Goal: Information Seeking & Learning: Learn about a topic

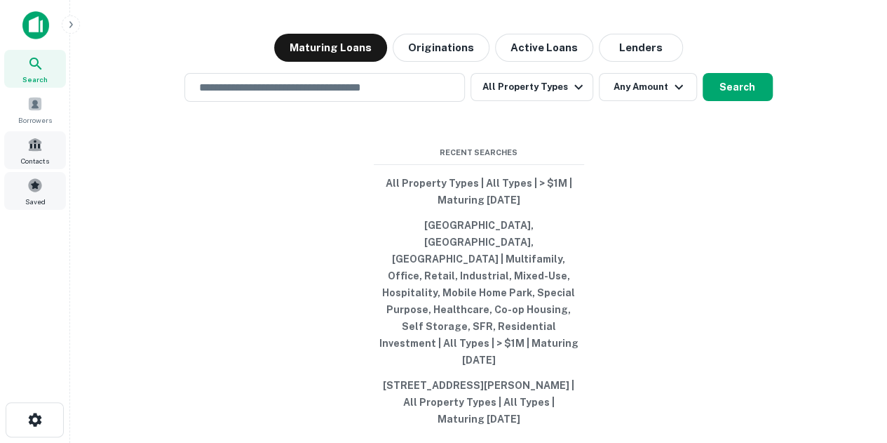
click at [38, 182] on span at bounding box center [34, 184] width 15 height 15
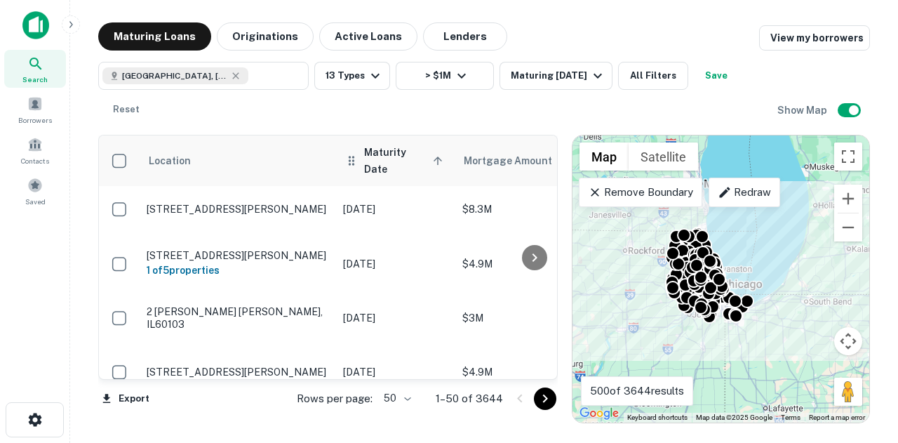
click at [391, 163] on span "Maturity Date sorted ascending" at bounding box center [405, 161] width 83 height 34
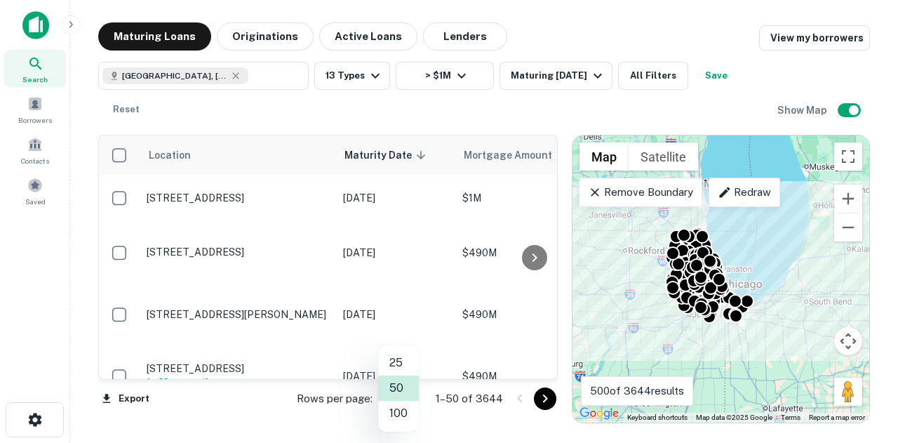
click at [404, 397] on body "Search Borrowers Contacts Saved Maturing Loans Originations Active Loans Lender…" at bounding box center [449, 221] width 898 height 443
click at [404, 408] on li "100" at bounding box center [398, 413] width 41 height 25
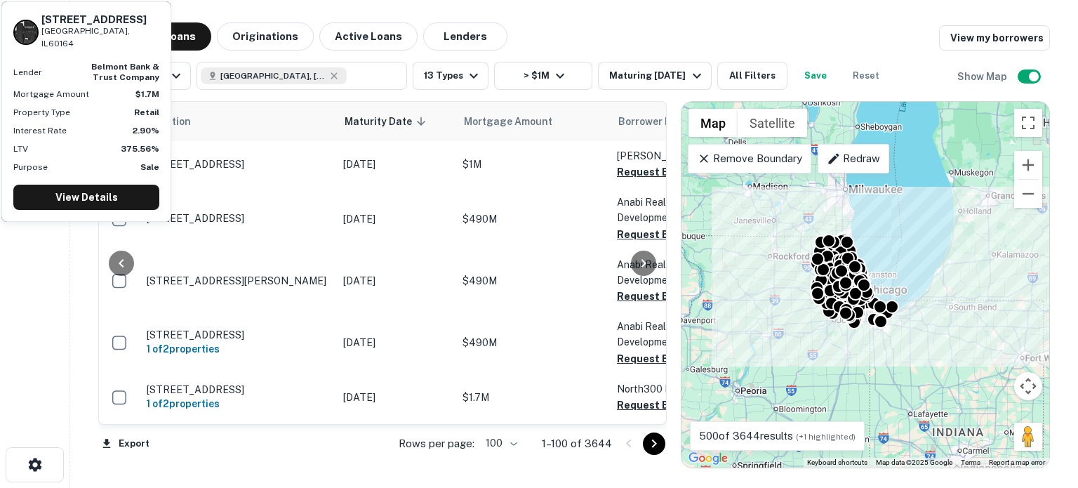
scroll to position [0, 196]
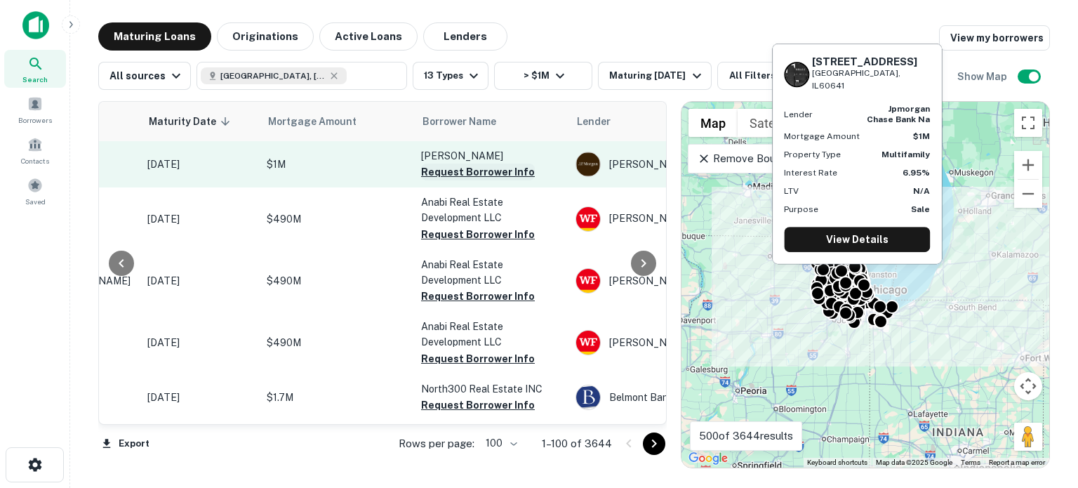
click at [446, 167] on button "Request Borrower Info" at bounding box center [478, 171] width 114 height 17
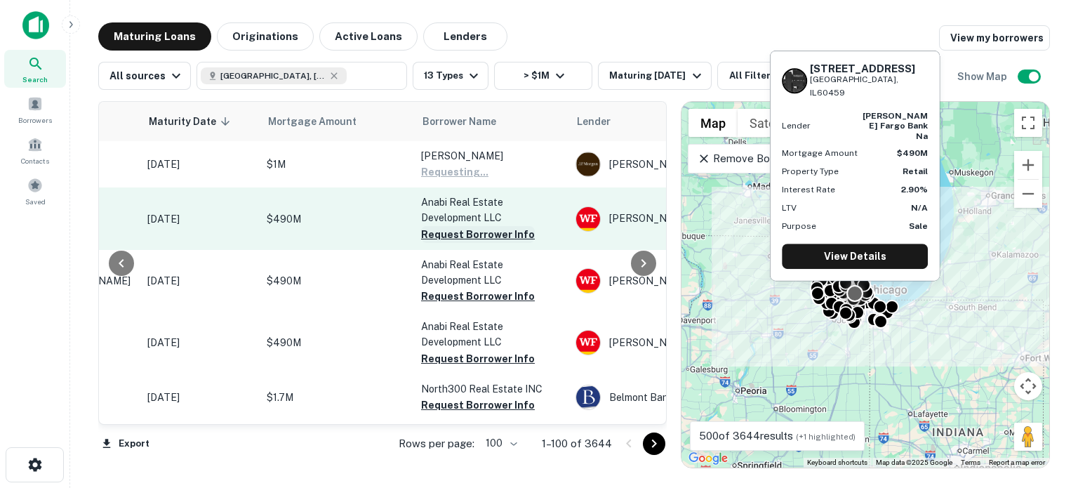
click at [445, 239] on button "Request Borrower Info" at bounding box center [478, 234] width 114 height 17
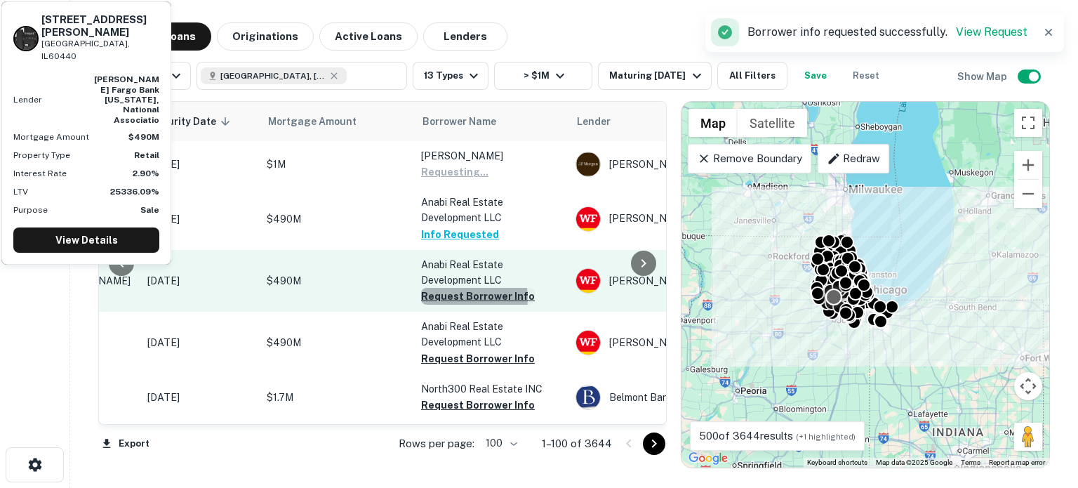
click at [466, 297] on button "Request Borrower Info" at bounding box center [478, 296] width 114 height 17
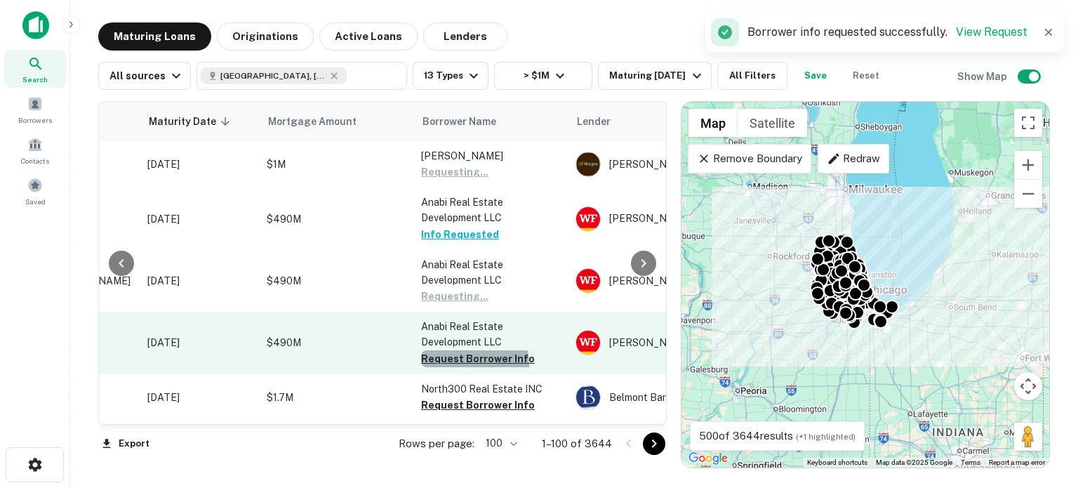
click at [465, 364] on button "Request Borrower Info" at bounding box center [478, 358] width 114 height 17
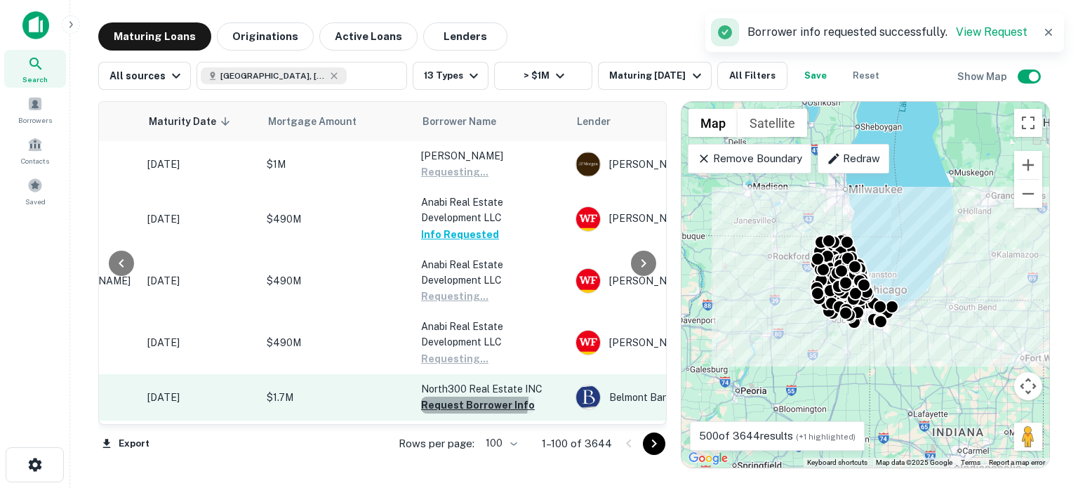
click at [461, 400] on button "Request Borrower Info" at bounding box center [478, 404] width 114 height 17
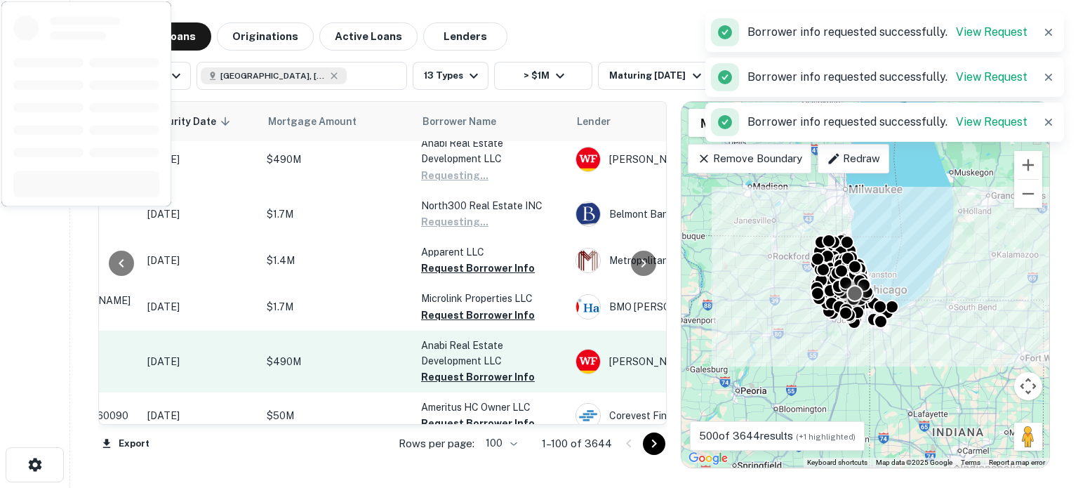
scroll to position [210, 196]
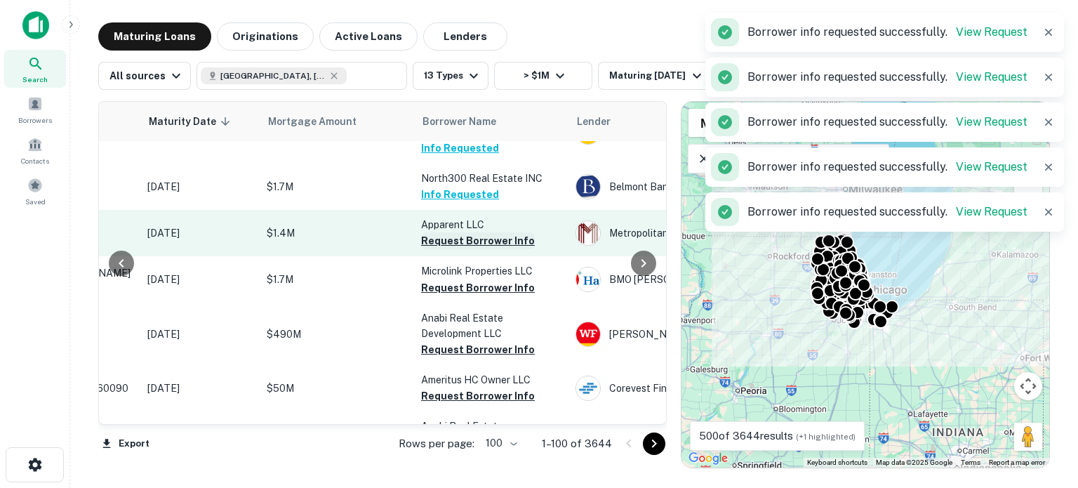
click at [520, 236] on button "Request Borrower Info" at bounding box center [478, 240] width 114 height 17
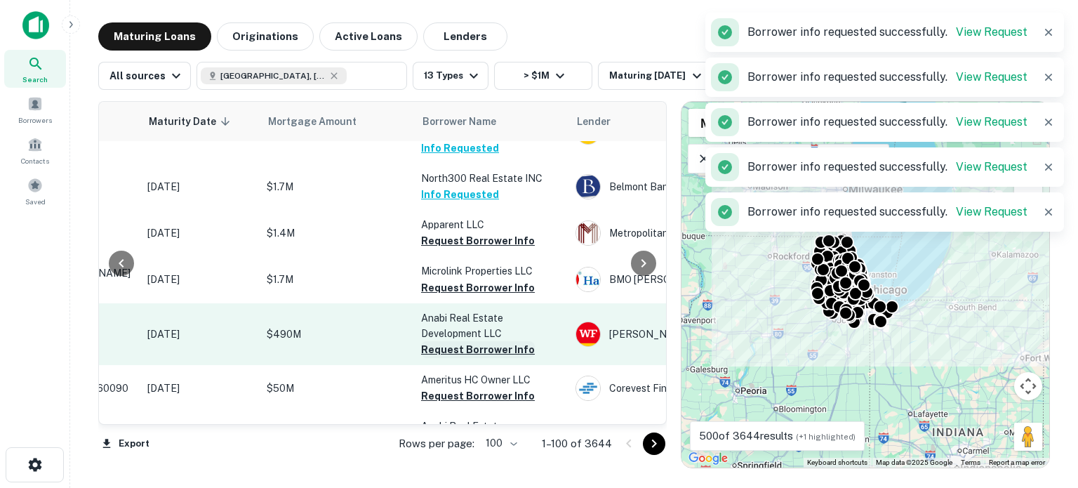
click at [494, 286] on button "Request Borrower Info" at bounding box center [478, 287] width 114 height 17
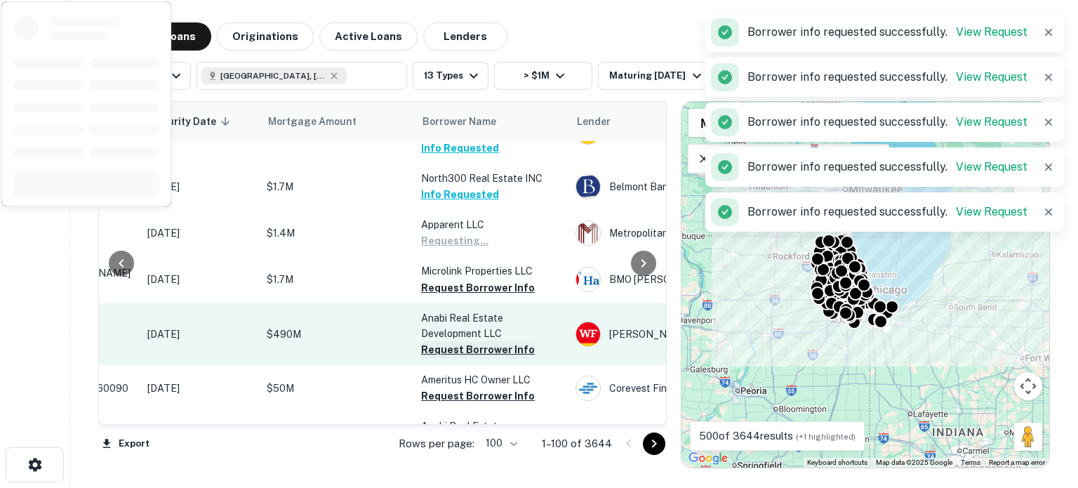
click at [478, 353] on button "Request Borrower Info" at bounding box center [478, 349] width 114 height 17
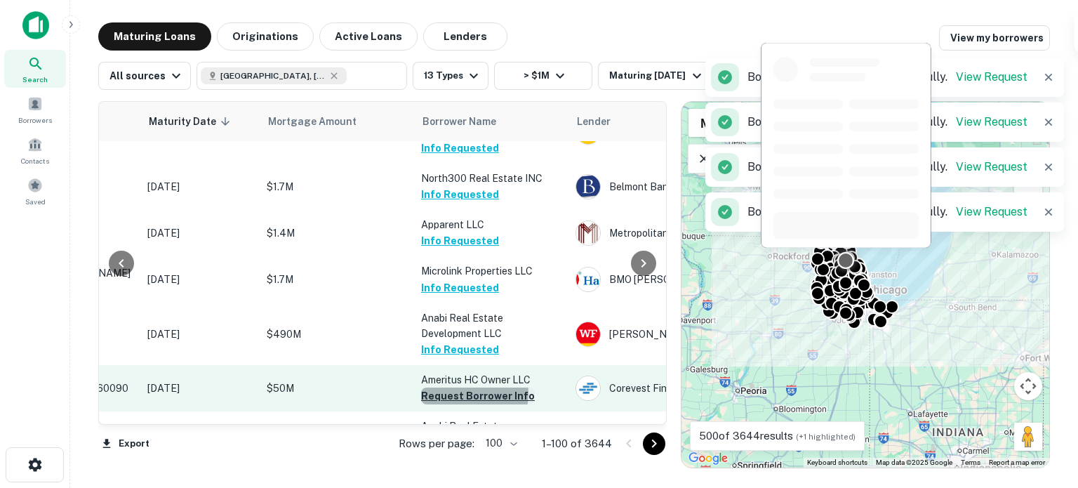
click at [464, 393] on button "Request Borrower Info" at bounding box center [478, 395] width 114 height 17
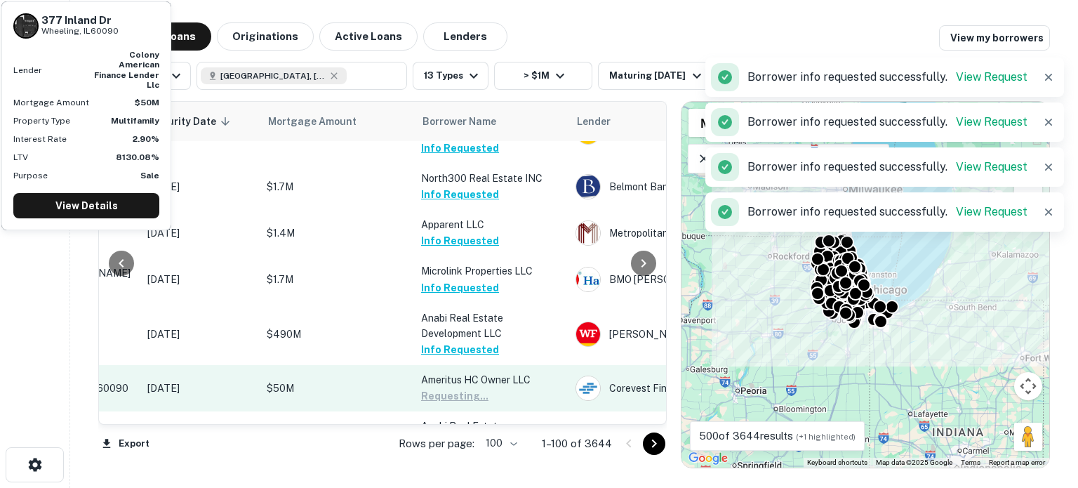
scroll to position [351, 196]
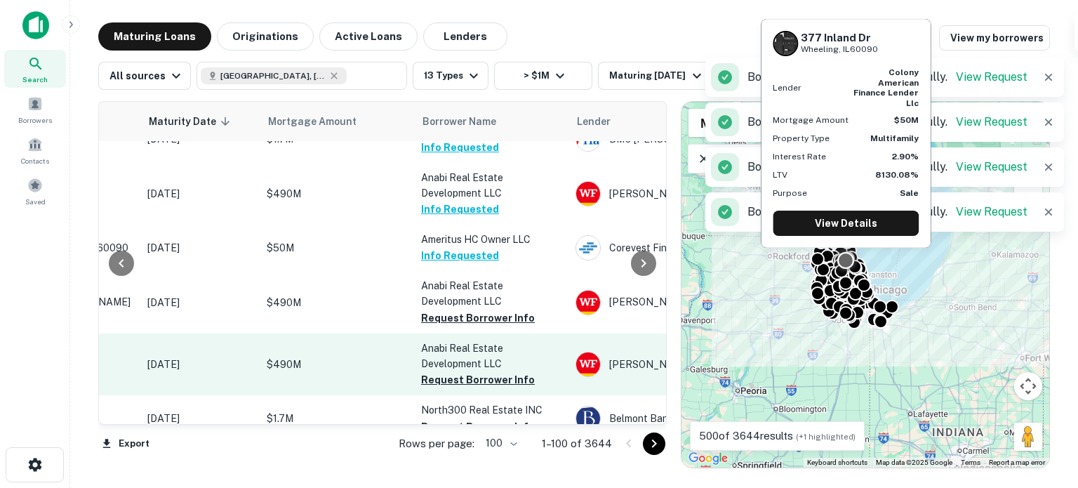
click at [467, 316] on button "Request Borrower Info" at bounding box center [478, 317] width 114 height 17
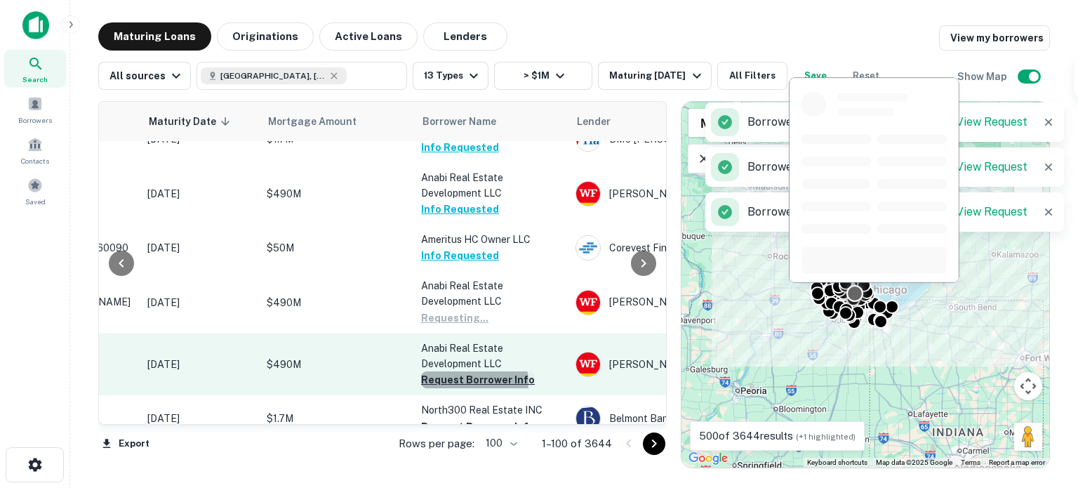
click at [467, 382] on button "Request Borrower Info" at bounding box center [478, 379] width 114 height 17
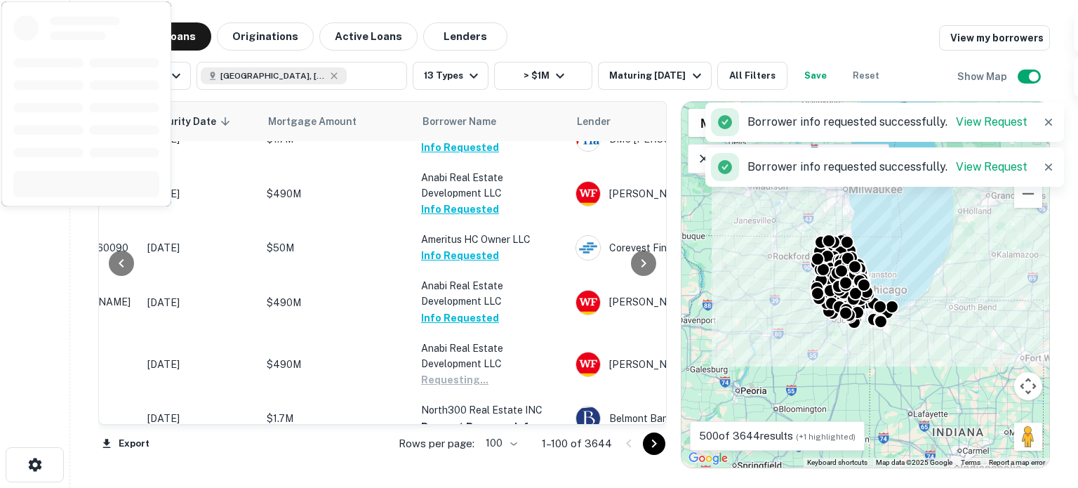
scroll to position [702, 196]
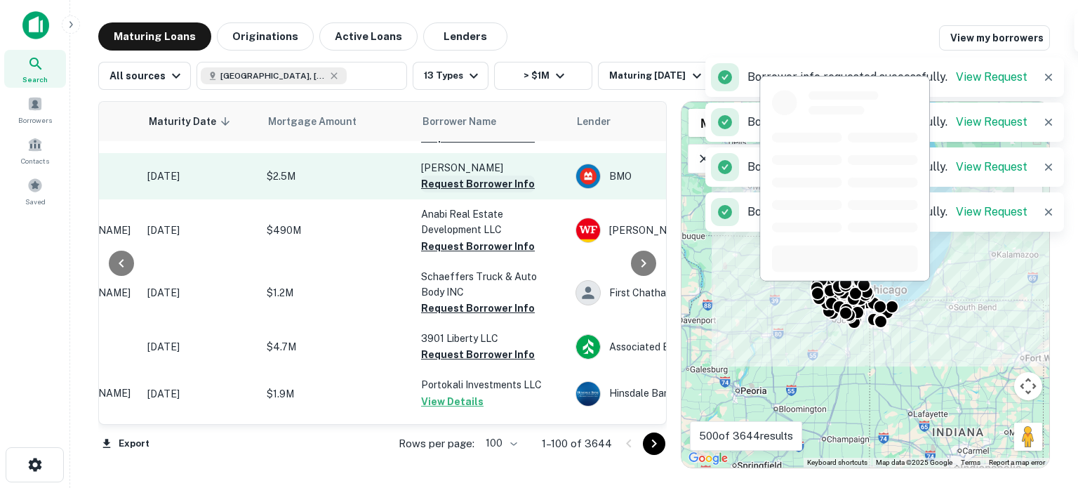
click at [500, 187] on button "Request Borrower Info" at bounding box center [478, 183] width 114 height 17
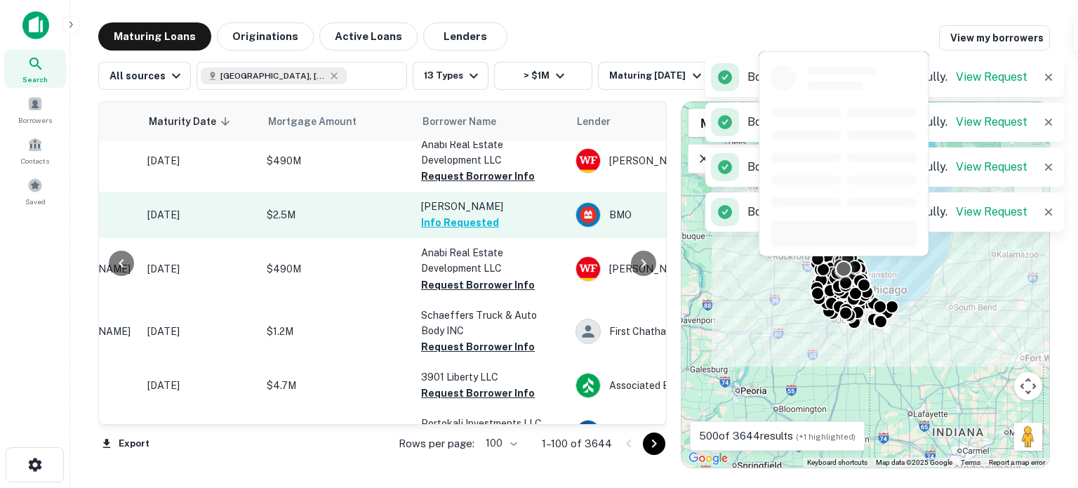
scroll to position [631, 196]
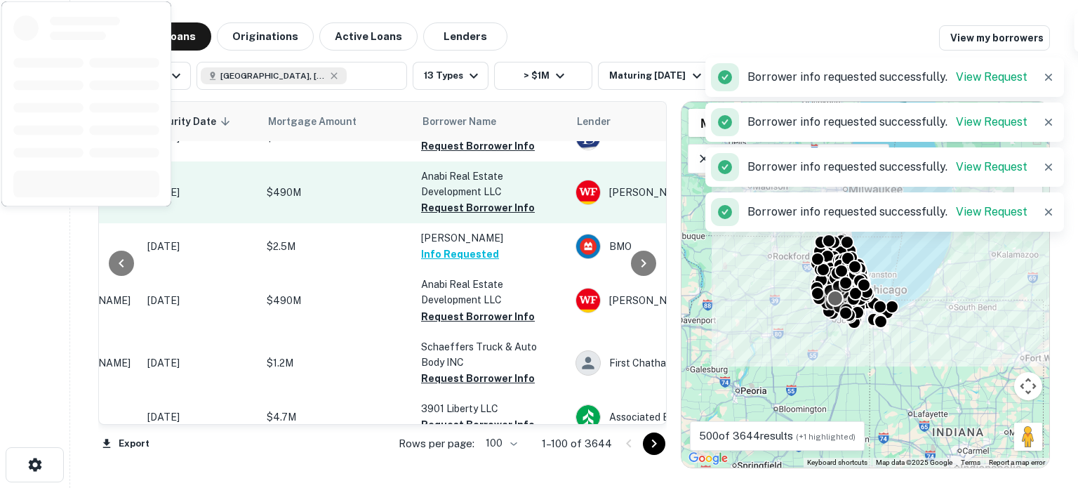
click at [497, 208] on button "Request Borrower Info" at bounding box center [478, 207] width 114 height 17
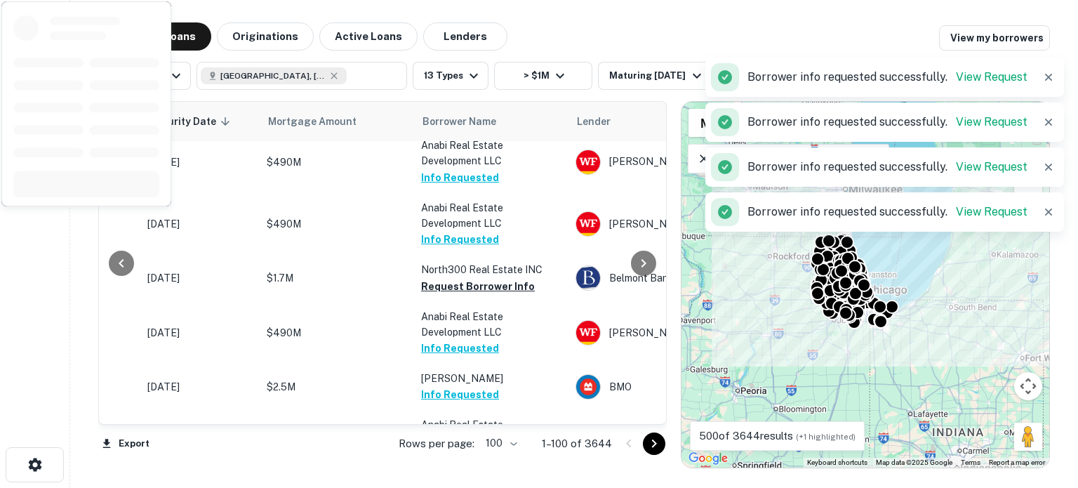
scroll to position [702, 196]
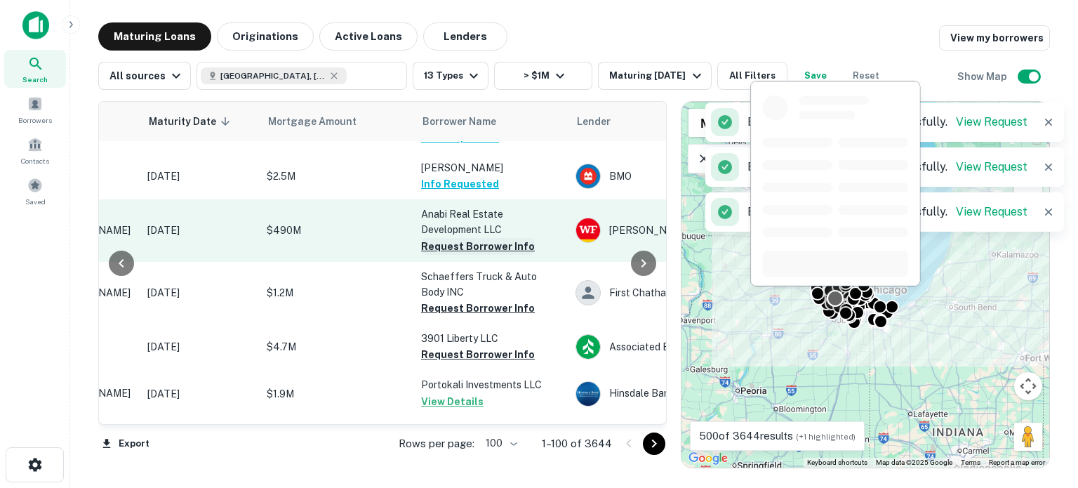
click at [483, 248] on button "Request Borrower Info" at bounding box center [478, 246] width 114 height 17
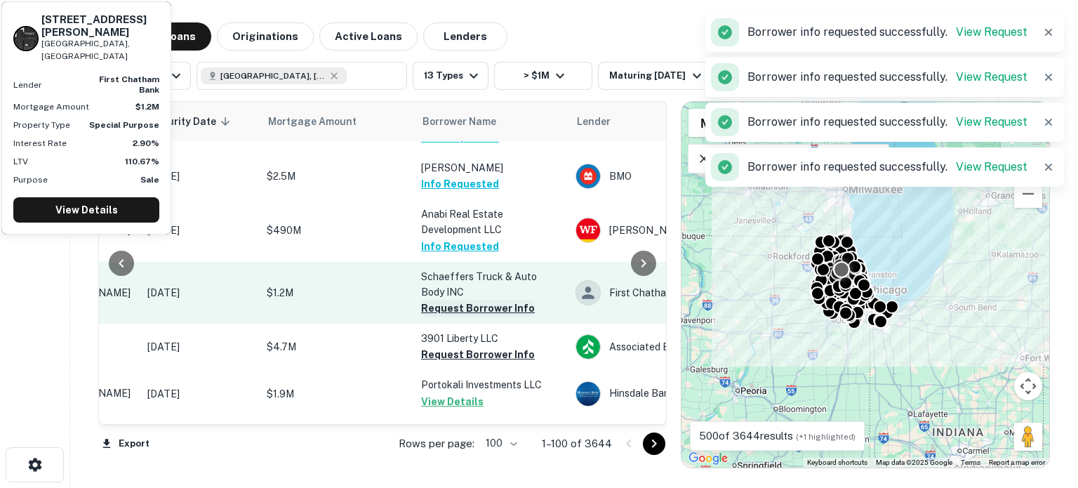
click at [461, 306] on button "Request Borrower Info" at bounding box center [478, 308] width 114 height 17
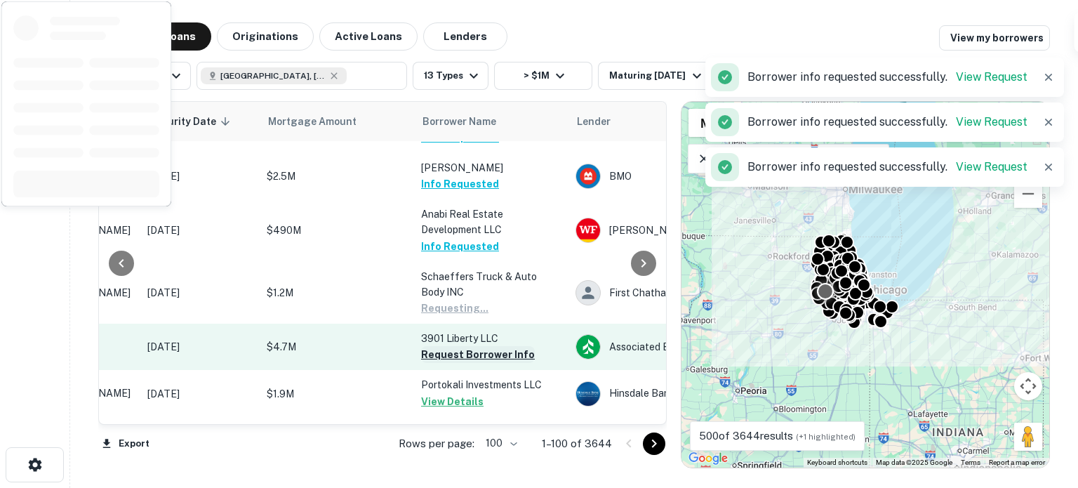
click at [454, 356] on button "Request Borrower Info" at bounding box center [478, 354] width 114 height 17
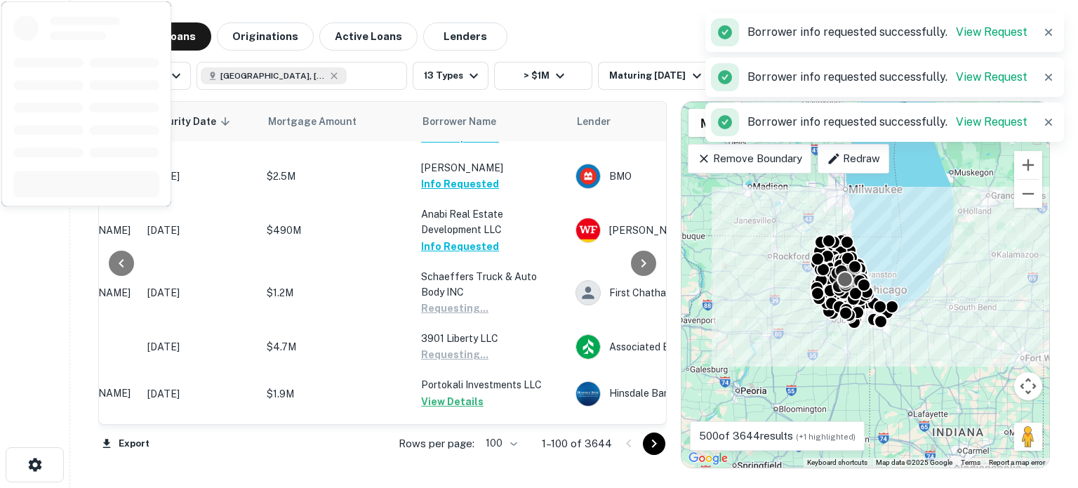
scroll to position [561, 196]
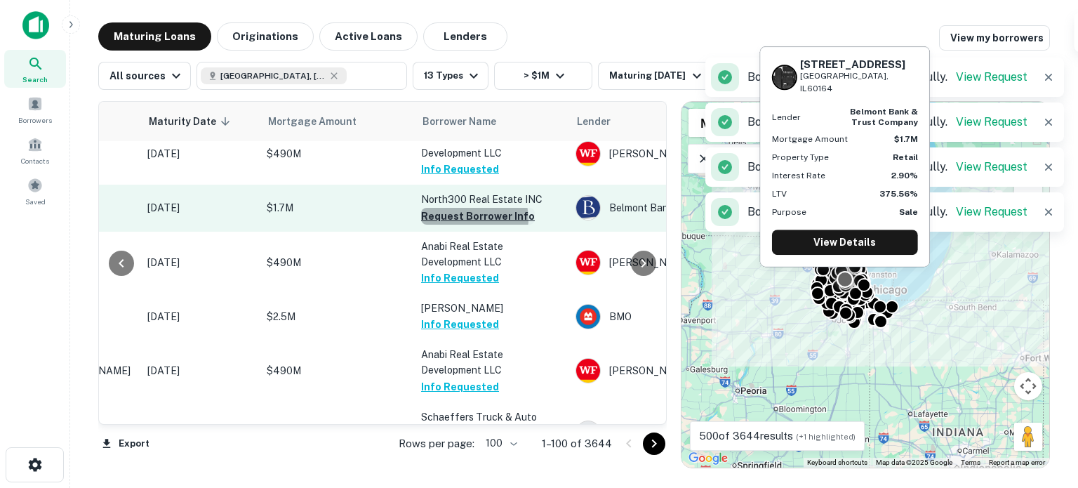
click at [470, 218] on button "Request Borrower Info" at bounding box center [478, 216] width 114 height 17
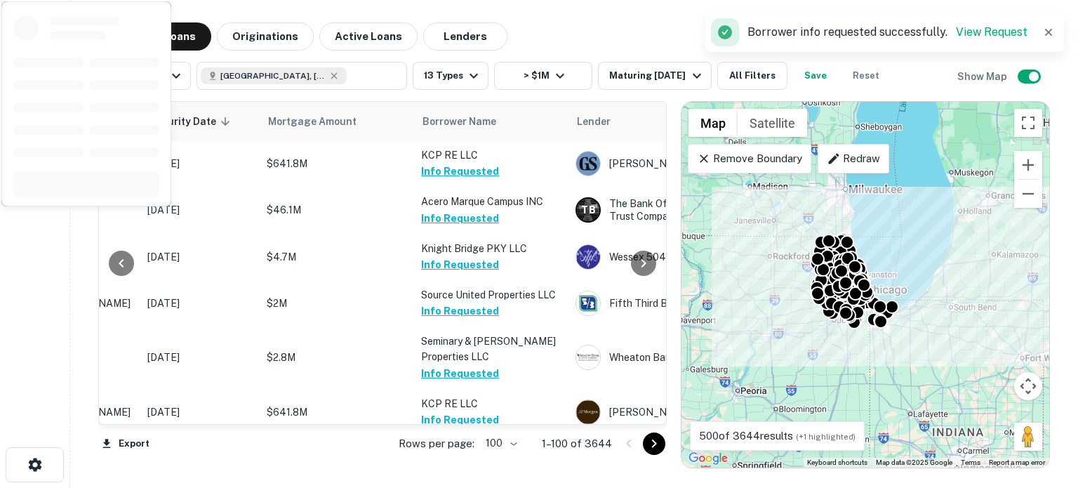
scroll to position [4350, 196]
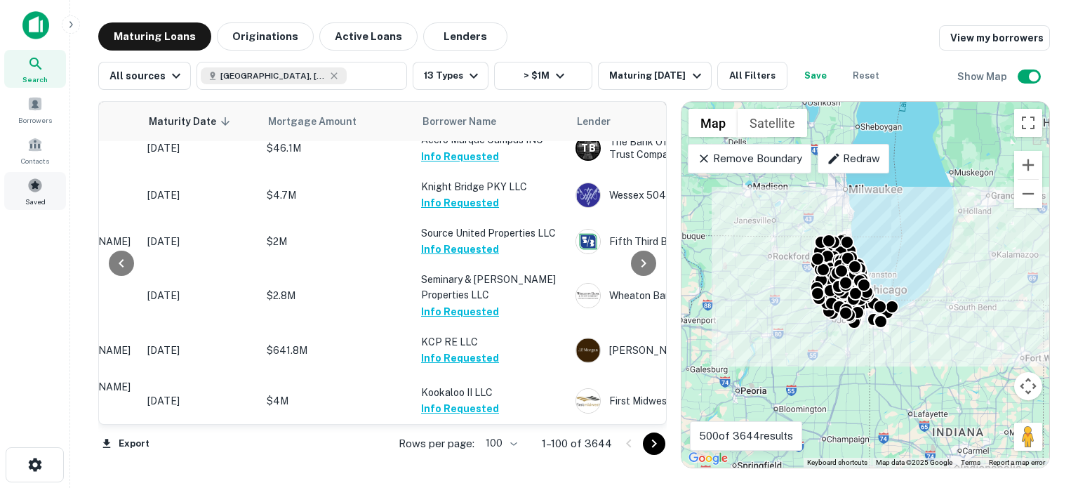
click at [34, 204] on span "Saved" at bounding box center [35, 201] width 20 height 11
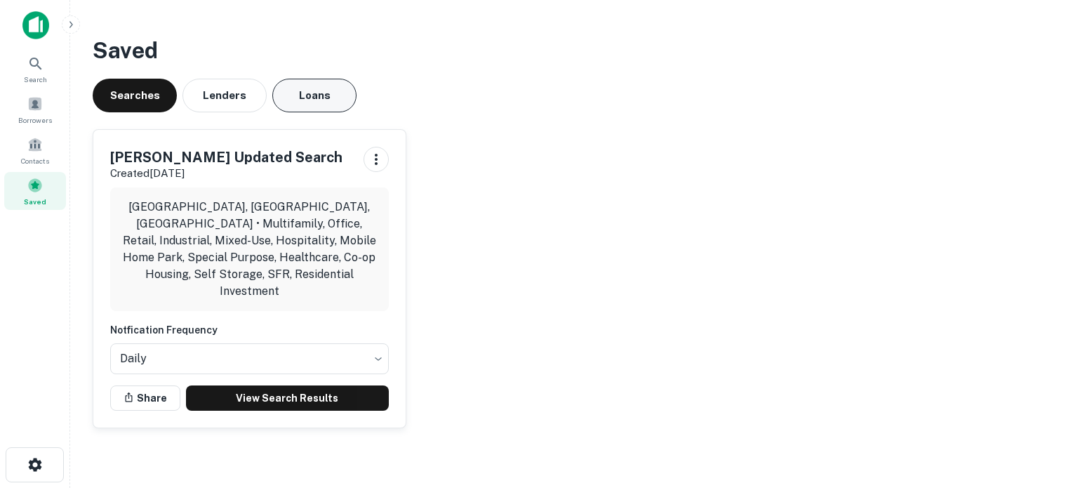
click at [334, 79] on button "Loans" at bounding box center [314, 96] width 84 height 34
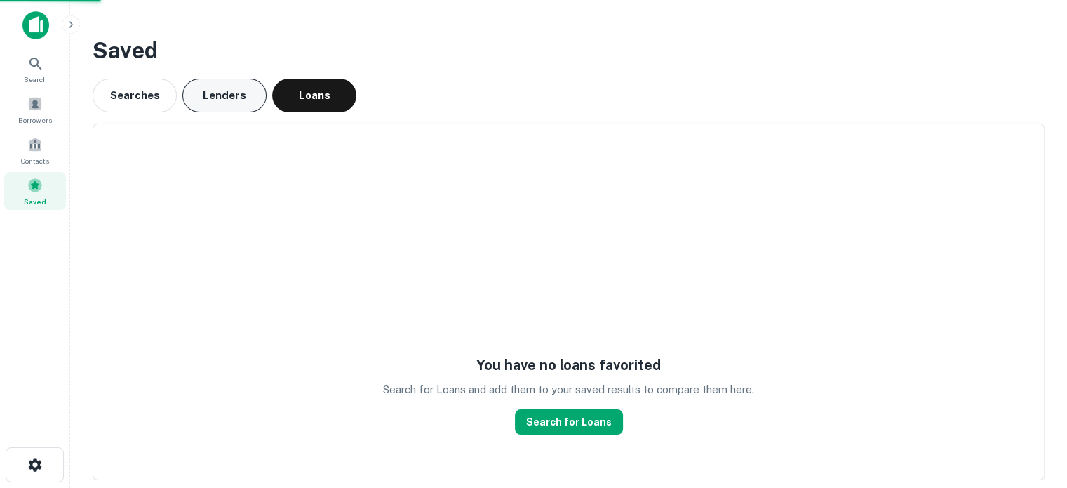
click at [223, 98] on button "Lenders" at bounding box center [224, 96] width 84 height 34
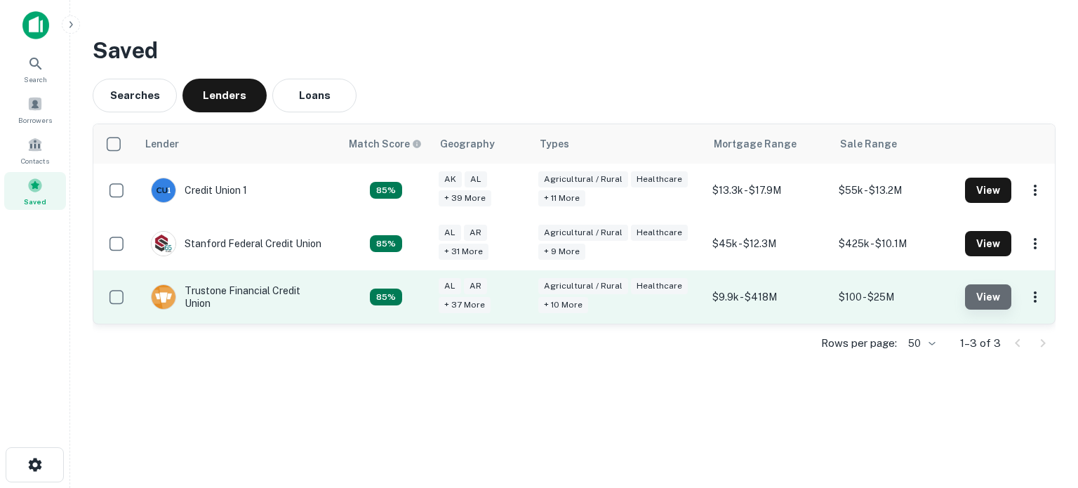
click at [984, 304] on button "View" at bounding box center [988, 296] width 46 height 25
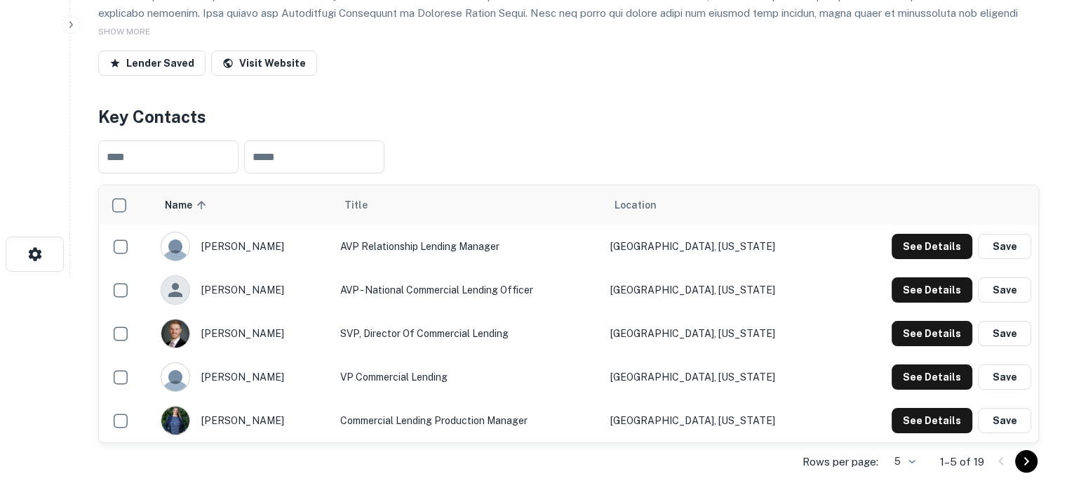
scroll to position [561, 0]
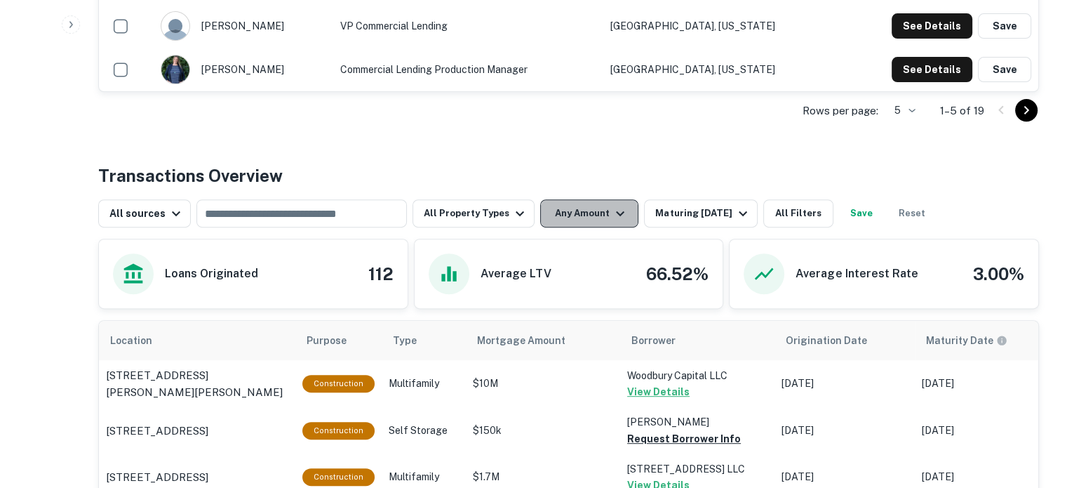
click at [601, 223] on button "Any Amount" at bounding box center [589, 213] width 98 height 28
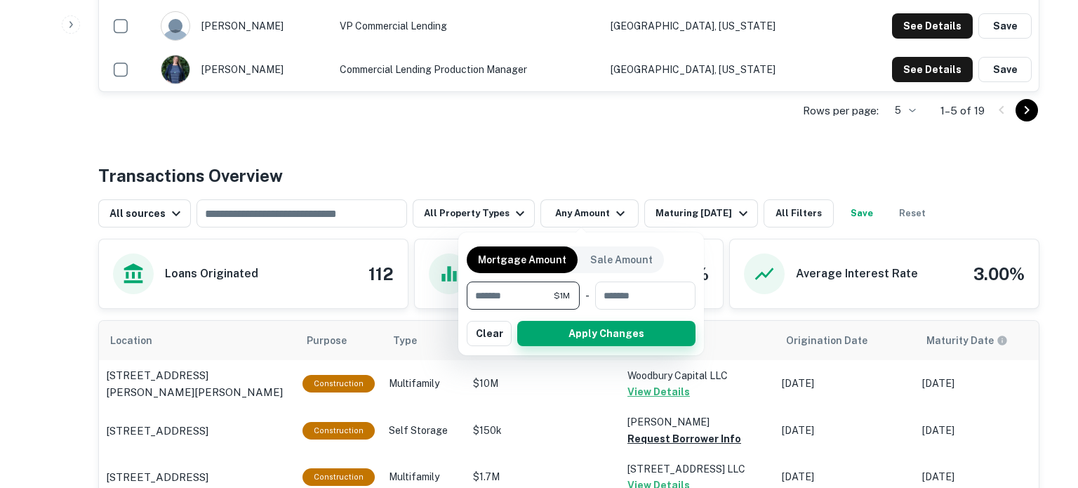
type input "*******"
click at [591, 327] on button "Apply Changes" at bounding box center [606, 333] width 178 height 25
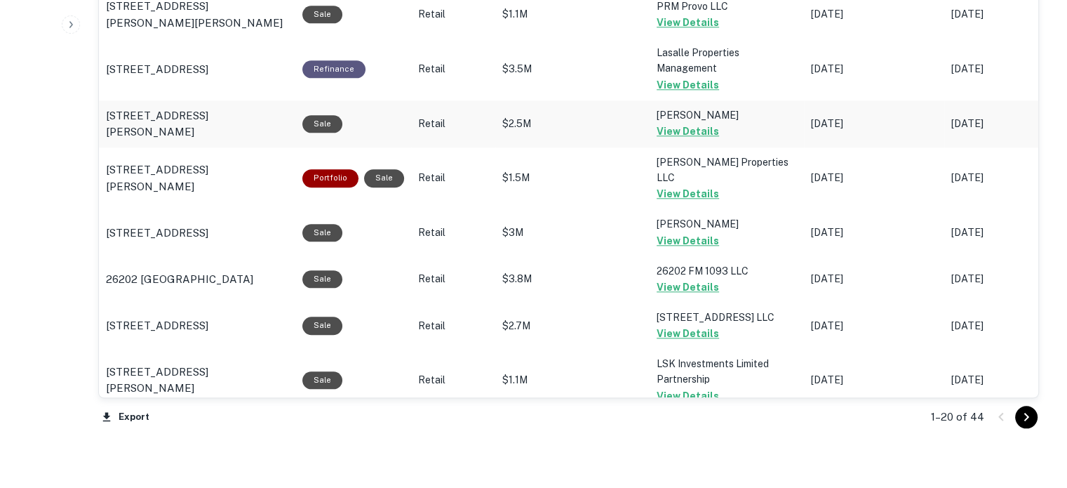
scroll to position [1588, 0]
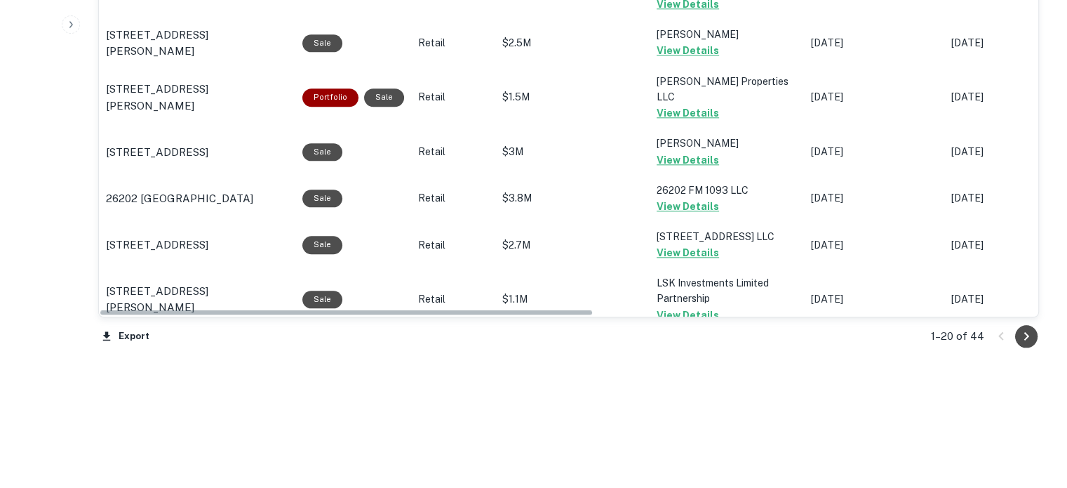
click at [1036, 335] on button "Go to next page" at bounding box center [1026, 336] width 22 height 22
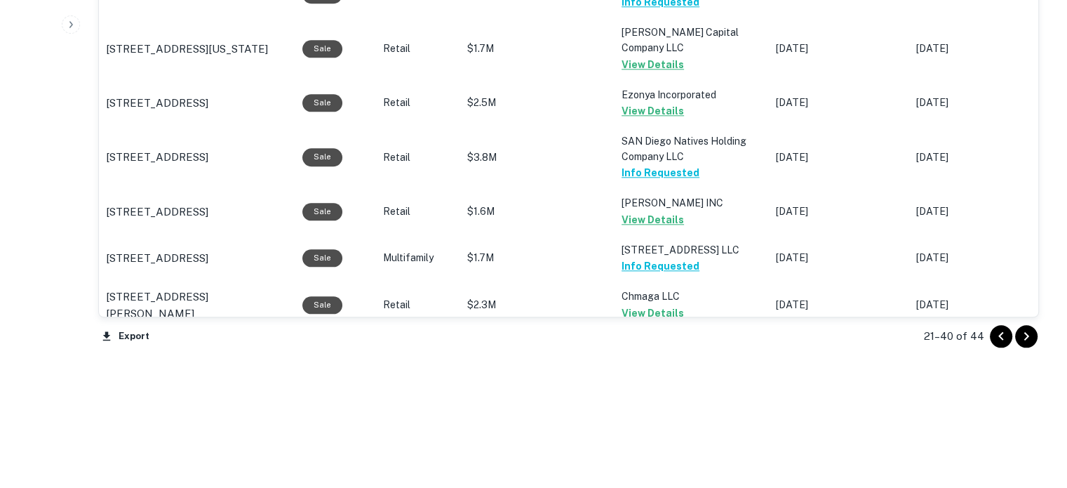
click at [1027, 330] on icon "Go to next page" at bounding box center [1026, 336] width 17 height 17
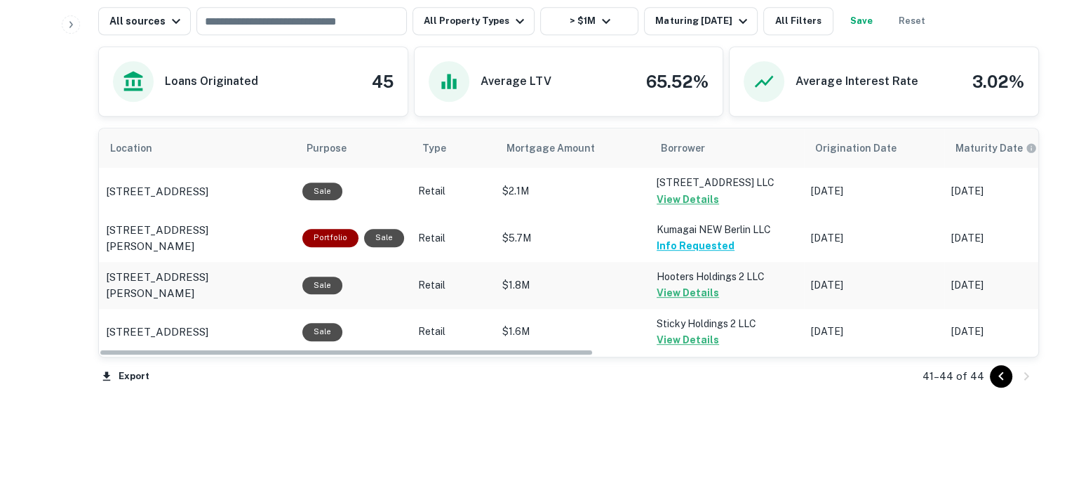
scroll to position [794, 0]
